Goal: Task Accomplishment & Management: Complete application form

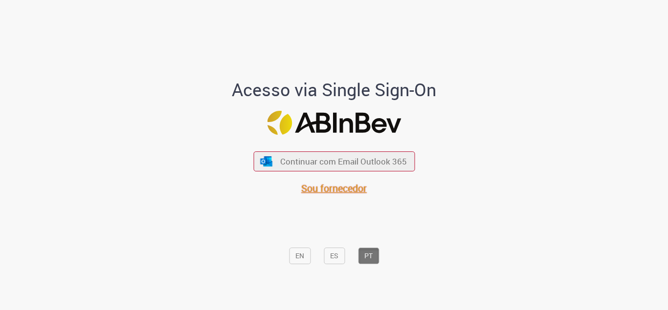
click at [331, 186] on span "Sou fornecedor" at bounding box center [334, 188] width 66 height 13
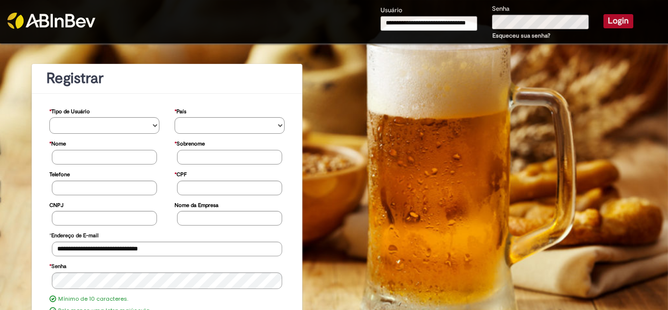
type input "**********"
click at [613, 25] on button "Login" at bounding box center [618, 21] width 30 height 14
